Goal: Check status: Check status

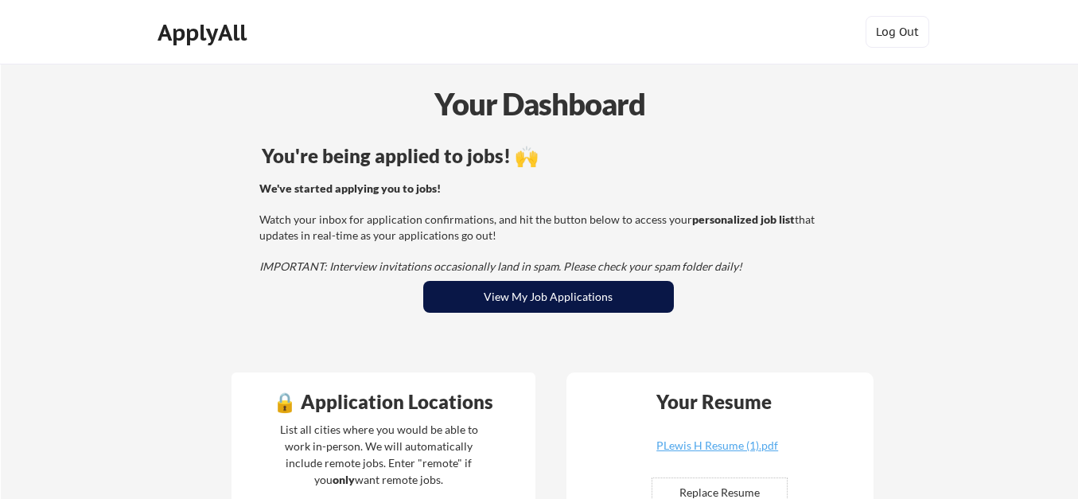
click at [564, 302] on button "View My Job Applications" at bounding box center [548, 297] width 251 height 32
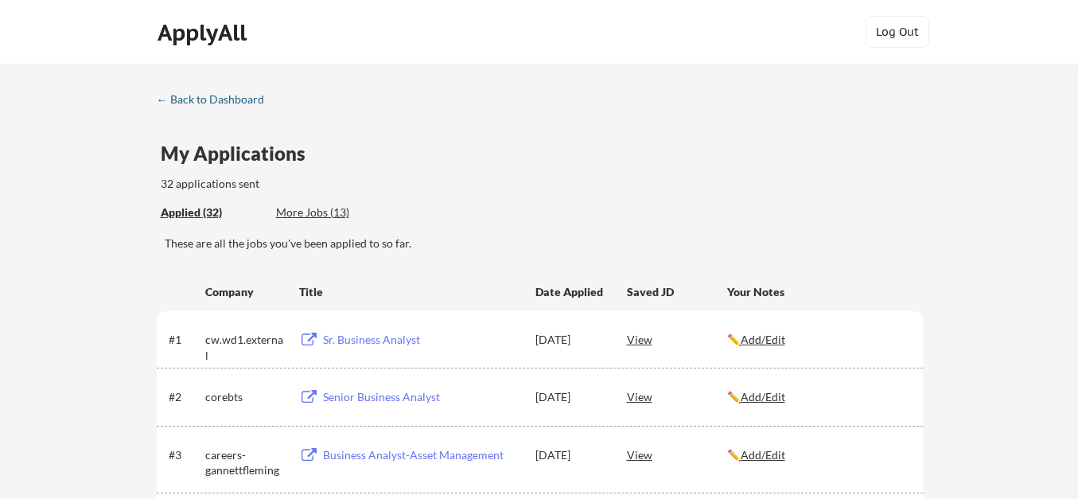
click at [197, 97] on div "← Back to Dashboard" at bounding box center [216, 99] width 119 height 11
